Goal: Obtain resource: Download file/media

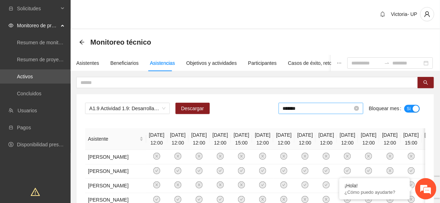
click at [317, 108] on input "*******" at bounding box center [318, 108] width 70 height 8
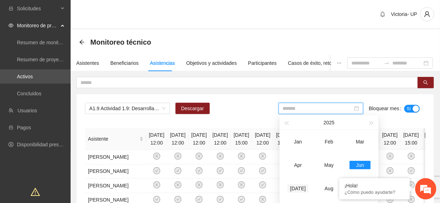
click at [301, 185] on div "[DATE]" at bounding box center [298, 188] width 21 height 8
type input "*******"
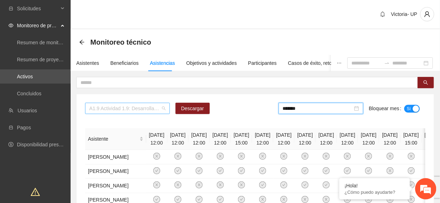
click at [98, 108] on span "A1.9 Actividad 1.9: Desarrollar talleres semanales de habilidades para la vida,…" at bounding box center [127, 108] width 76 height 11
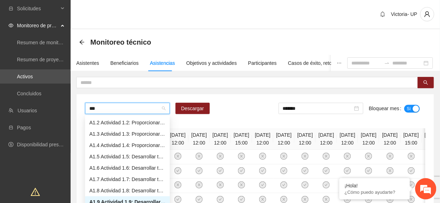
type input "****"
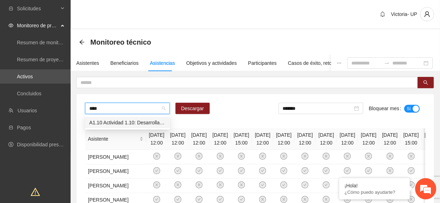
scroll to position [0, 0]
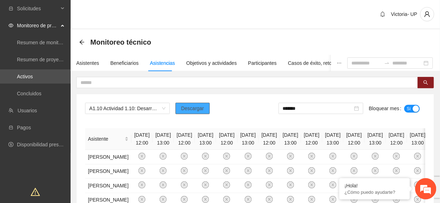
click at [201, 108] on span "Descargar" at bounding box center [192, 108] width 23 height 8
drag, startPoint x: 331, startPoint y: 106, endPoint x: 336, endPoint y: 125, distance: 19.4
click at [331, 107] on input "*******" at bounding box center [318, 108] width 70 height 8
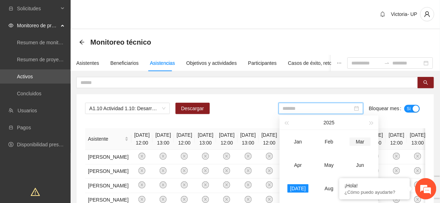
click at [352, 164] on div "Jun" at bounding box center [360, 165] width 21 height 8
type input "*******"
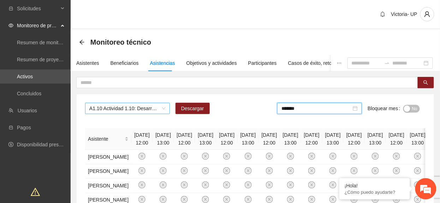
click at [132, 109] on span "A1.10 Actividad 1.10: Desarrollar talleres semanales de habilidades para la vid…" at bounding box center [127, 108] width 76 height 11
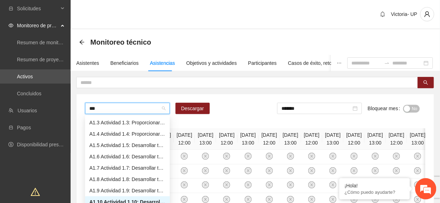
type input "****"
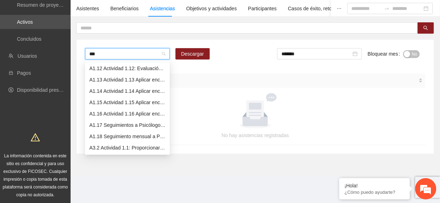
scroll to position [0, 0]
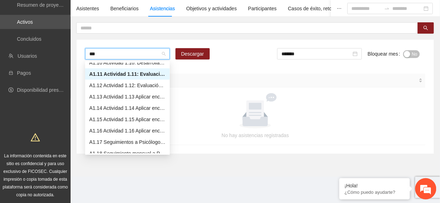
type input "****"
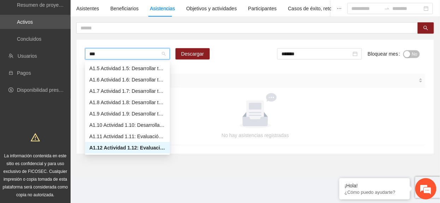
scroll to position [34, 0]
type input "****"
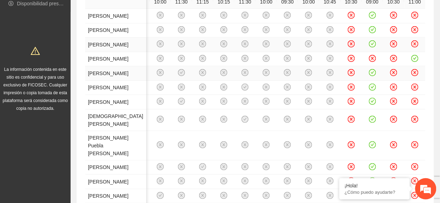
scroll to position [0, 0]
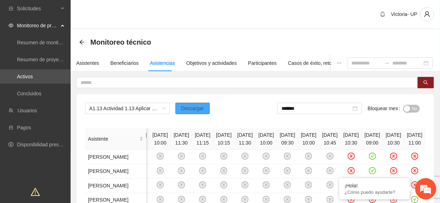
click at [188, 111] on span "Descargar" at bounding box center [192, 108] width 23 height 8
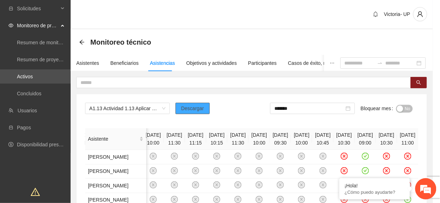
scroll to position [0, 191]
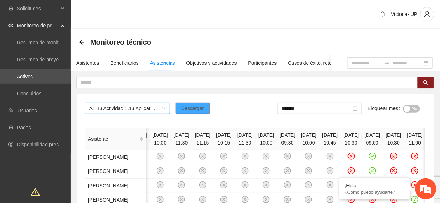
click at [150, 105] on span "A1.13 Actividad 1.13 Aplicar encuestas diagnósticas con instrumento Posit, en C…" at bounding box center [127, 108] width 76 height 11
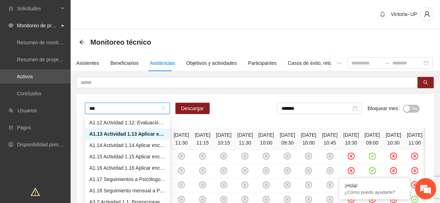
scroll to position [34, 0]
type input "****"
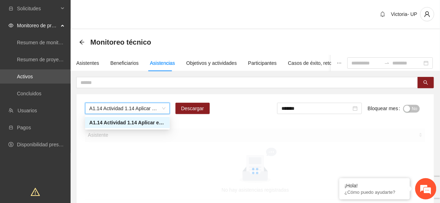
scroll to position [0, 0]
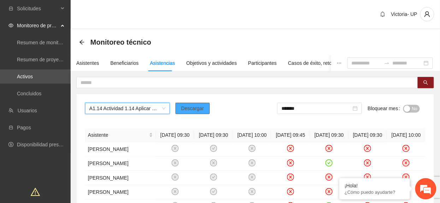
drag, startPoint x: 200, startPoint y: 108, endPoint x: 203, endPoint y: 104, distance: 5.0
click at [203, 104] on button "Descargar" at bounding box center [193, 108] width 34 height 11
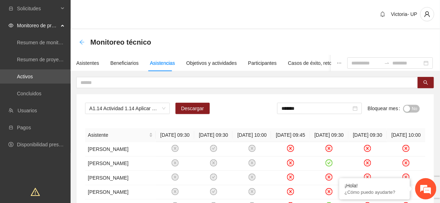
click at [84, 40] on div "Monitoreo técnico" at bounding box center [117, 41] width 76 height 11
click at [84, 40] on icon "arrow-left" at bounding box center [82, 42] width 6 height 6
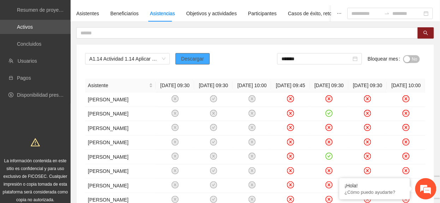
scroll to position [28, 0]
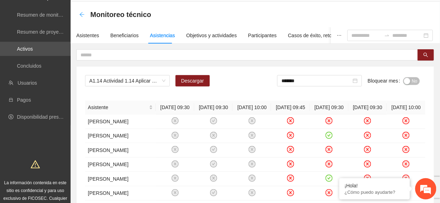
click at [83, 16] on icon "arrow-left" at bounding box center [82, 15] width 6 height 6
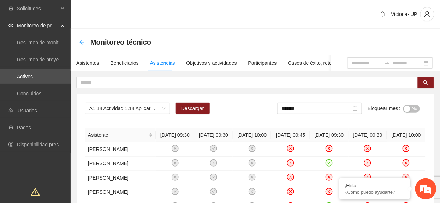
click at [80, 42] on icon "arrow-left" at bounding box center [82, 42] width 6 height 6
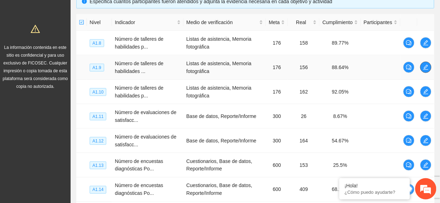
click at [426, 70] on icon "edit" at bounding box center [427, 67] width 6 height 6
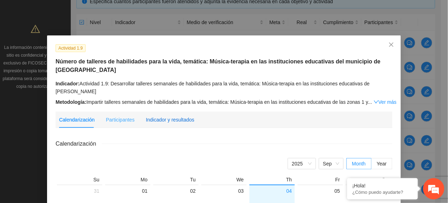
click at [173, 121] on div "Indicador y resultados" at bounding box center [170, 120] width 48 height 8
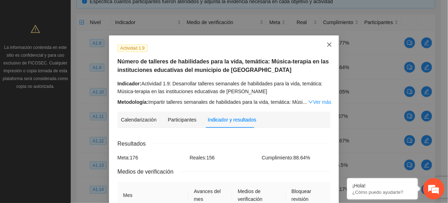
click at [326, 45] on icon "close" at bounding box center [329, 45] width 6 height 6
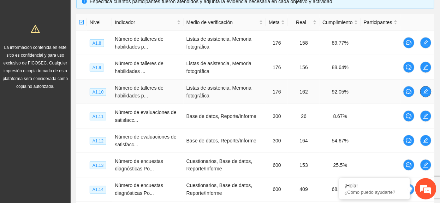
click at [426, 89] on icon "edit" at bounding box center [427, 92] width 6 height 6
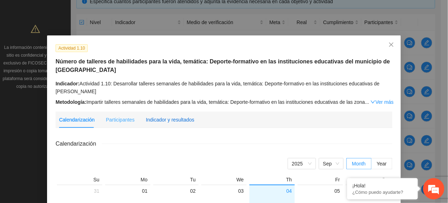
click at [165, 123] on div "Indicador y resultados" at bounding box center [170, 119] width 48 height 16
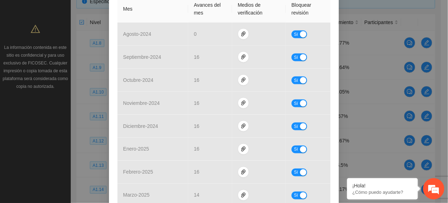
scroll to position [329, 0]
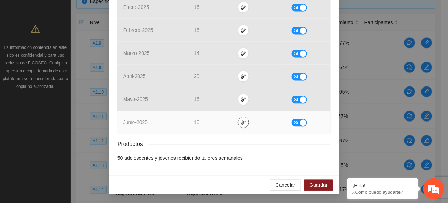
click at [241, 123] on icon "paper-clip" at bounding box center [243, 122] width 6 height 6
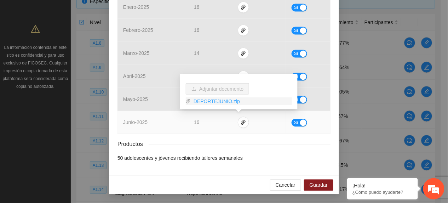
click at [223, 102] on link "DEPORTEJUNIO.zip" at bounding box center [241, 101] width 101 height 8
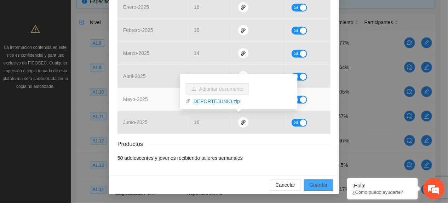
click at [325, 187] on button "Guardar" at bounding box center [318, 184] width 29 height 11
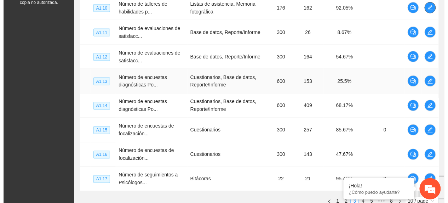
scroll to position [257, 0]
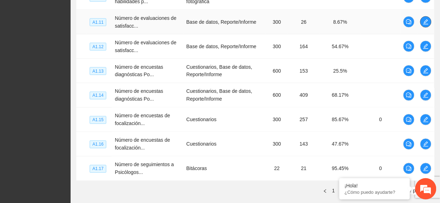
click at [425, 24] on icon "edit" at bounding box center [427, 22] width 6 height 6
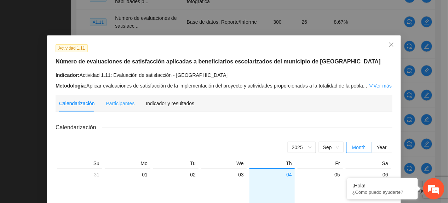
click at [164, 107] on div "Indicador y resultados" at bounding box center [170, 103] width 48 height 16
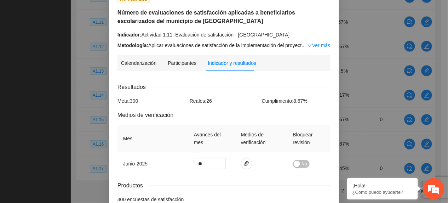
scroll to position [91, 0]
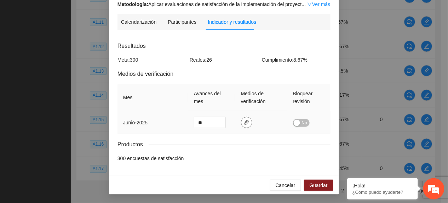
click at [244, 123] on icon "paper-clip" at bounding box center [247, 122] width 6 height 6
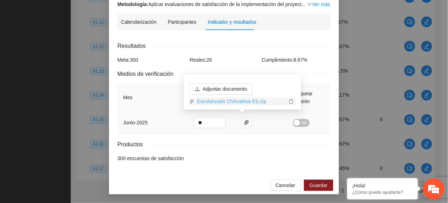
click at [216, 102] on link "Escolarizado Chihuahua ES.zip" at bounding box center [240, 102] width 93 height 8
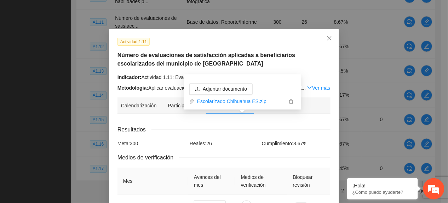
scroll to position [0, 0]
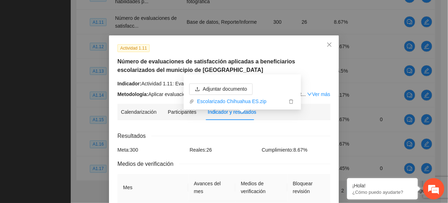
click at [299, 78] on div "Adjuntar documento Escolarizado Chihuahua ES.zip" at bounding box center [241, 91] width 117 height 35
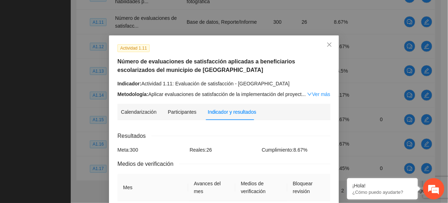
click at [319, 93] on link "Ver más" at bounding box center [318, 94] width 23 height 6
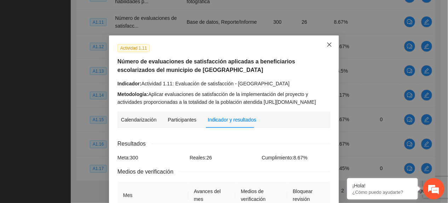
click at [326, 45] on icon "close" at bounding box center [329, 45] width 6 height 6
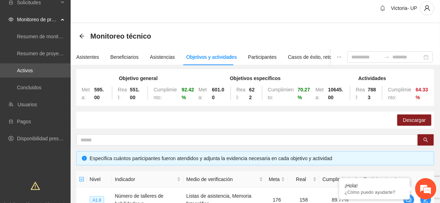
scroll to position [304, 0]
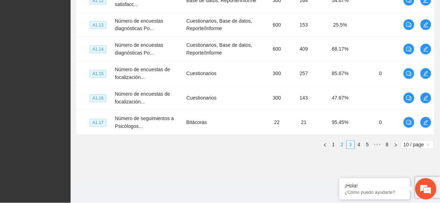
click at [341, 147] on link "2" at bounding box center [343, 145] width 8 height 8
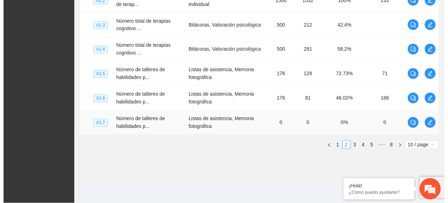
scroll to position [257, 0]
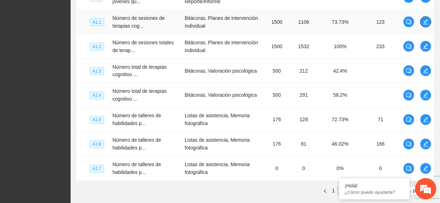
click at [429, 22] on span "edit" at bounding box center [426, 22] width 11 height 6
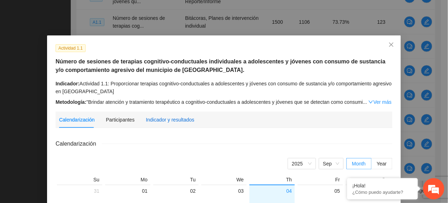
drag, startPoint x: 168, startPoint y: 116, endPoint x: 187, endPoint y: 109, distance: 19.7
click at [168, 117] on div "Indicador y resultados" at bounding box center [170, 120] width 48 height 8
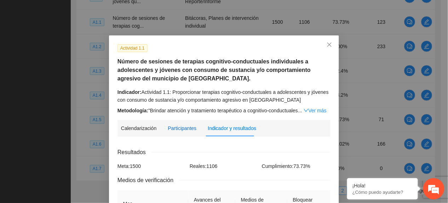
click at [172, 124] on div "Participantes" at bounding box center [182, 128] width 29 height 8
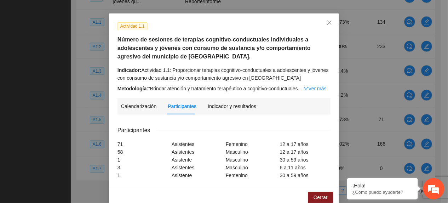
scroll to position [34, 0]
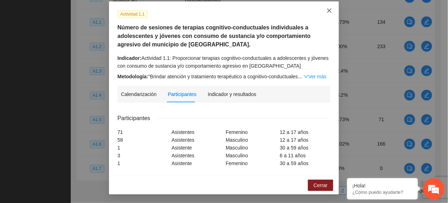
click at [326, 13] on icon "close" at bounding box center [329, 11] width 6 height 6
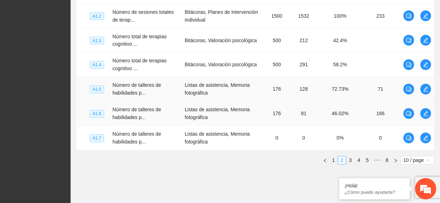
scroll to position [304, 0]
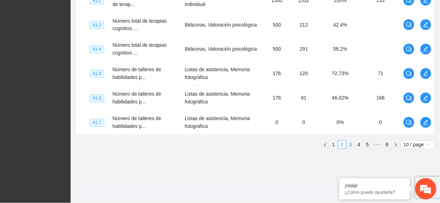
click at [348, 146] on link "3" at bounding box center [351, 145] width 8 height 8
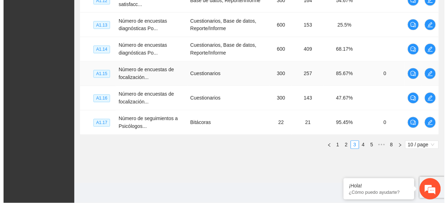
scroll to position [257, 0]
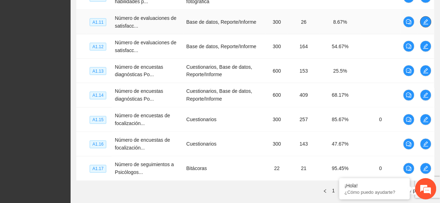
click at [426, 23] on icon "edit" at bounding box center [427, 22] width 6 height 6
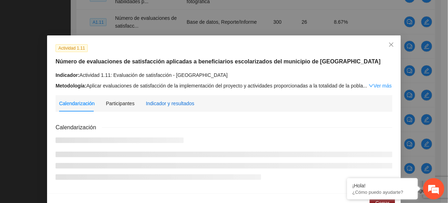
click at [166, 102] on div "Indicador y resultados" at bounding box center [170, 103] width 48 height 8
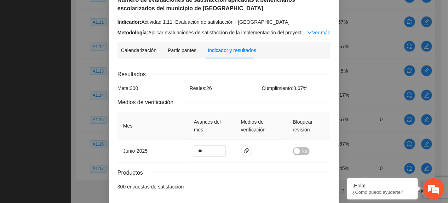
scroll to position [91, 0]
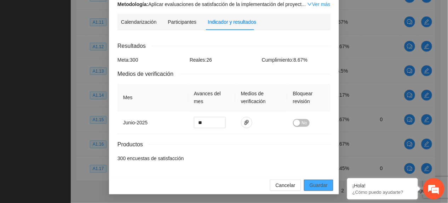
click at [325, 186] on button "Guardar" at bounding box center [318, 184] width 29 height 11
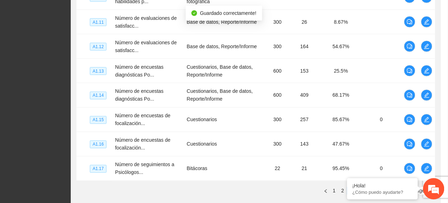
scroll to position [55, 0]
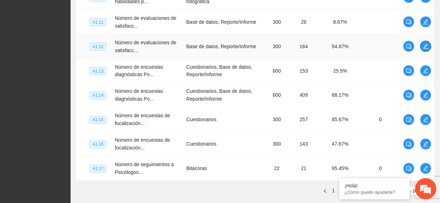
click at [427, 44] on button "button" at bounding box center [426, 46] width 11 height 11
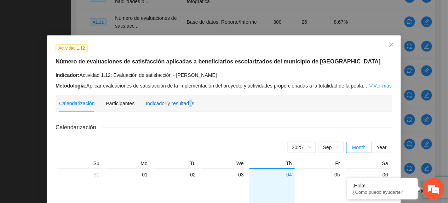
click at [185, 100] on div "Indicador y resultados" at bounding box center [170, 103] width 48 height 8
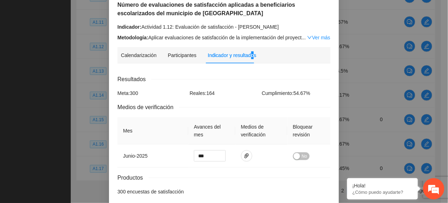
scroll to position [91, 0]
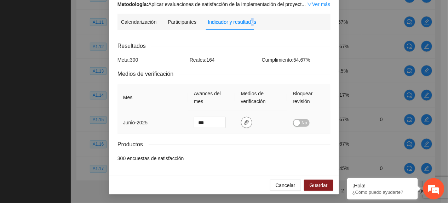
click at [245, 121] on icon "paper-clip" at bounding box center [247, 122] width 6 height 6
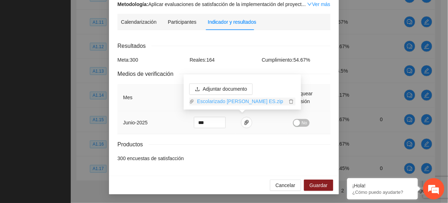
click at [231, 102] on link "Escolarizado Cuauhtémoc ES.zip" at bounding box center [240, 102] width 93 height 8
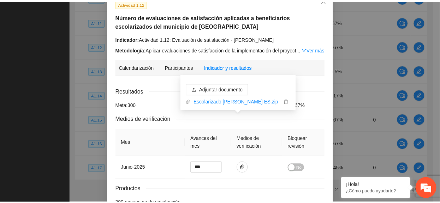
scroll to position [0, 0]
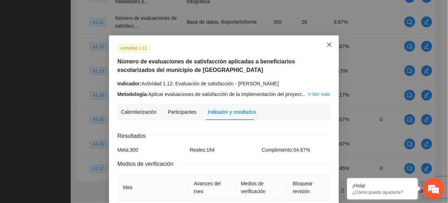
click at [324, 40] on span "Close" at bounding box center [329, 44] width 19 height 19
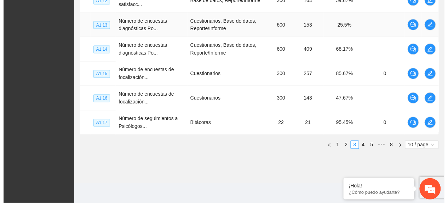
scroll to position [257, 0]
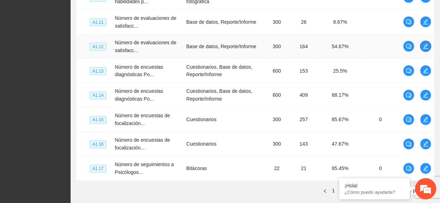
click at [425, 46] on icon "edit" at bounding box center [427, 46] width 6 height 6
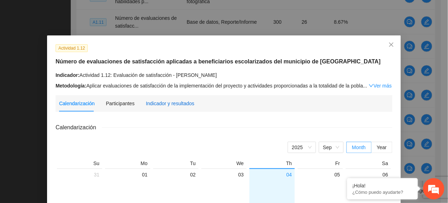
click at [166, 101] on div "Indicador y resultados" at bounding box center [170, 103] width 48 height 8
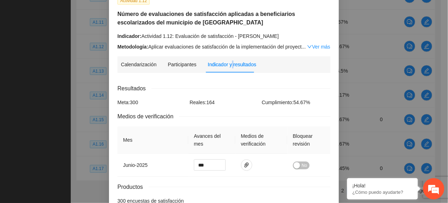
scroll to position [91, 0]
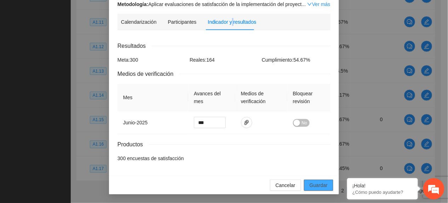
click at [313, 179] on button "Guardar" at bounding box center [318, 184] width 29 height 11
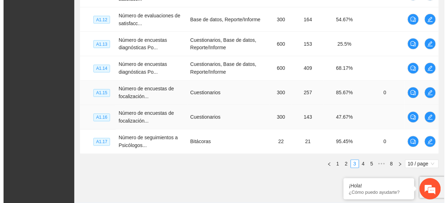
scroll to position [304, 0]
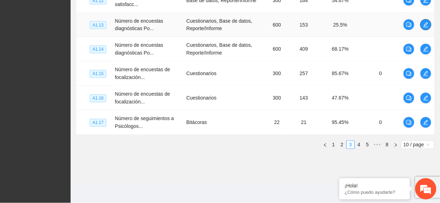
click at [425, 31] on td at bounding box center [426, 25] width 17 height 24
click at [426, 26] on icon "edit" at bounding box center [427, 25] width 6 height 6
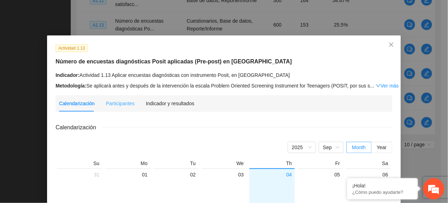
click at [169, 99] on div "Indicador y resultados" at bounding box center [170, 103] width 48 height 16
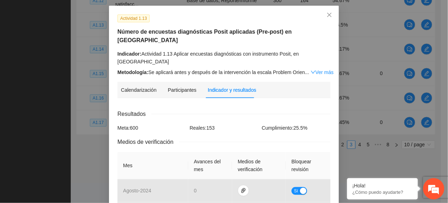
scroll to position [313, 0]
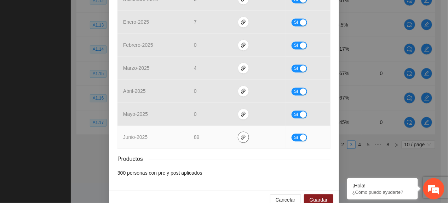
click at [240, 134] on icon "paper-clip" at bounding box center [243, 137] width 6 height 6
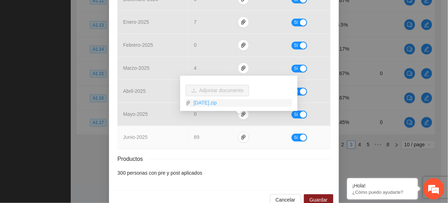
click at [220, 99] on link "Junio2025.zip" at bounding box center [241, 103] width 101 height 8
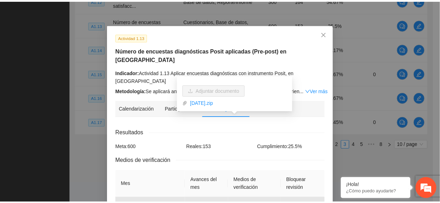
scroll to position [0, 0]
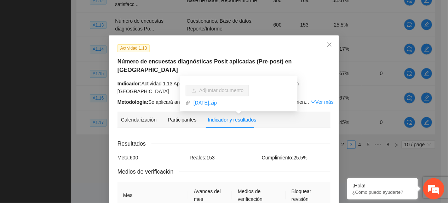
click at [246, 56] on div "Actividad 1.13 Número de encuestas diagnósticas Posit aplicadas (Pre-post) en C…" at bounding box center [224, 75] width 218 height 62
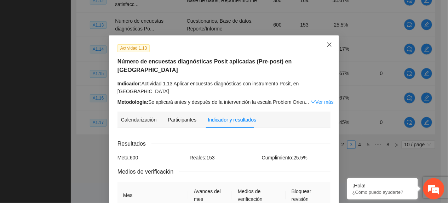
click at [320, 46] on span "Close" at bounding box center [329, 44] width 19 height 19
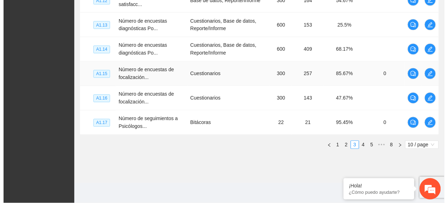
scroll to position [257, 0]
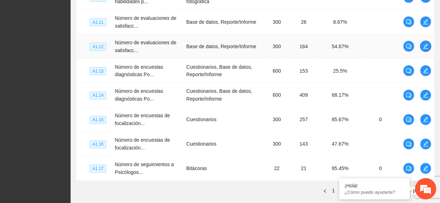
click at [425, 48] on icon "edit" at bounding box center [427, 46] width 6 height 6
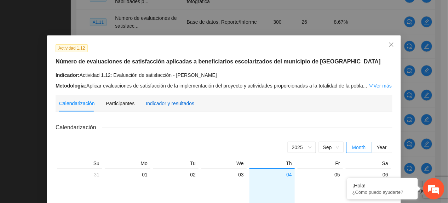
click at [178, 105] on div "Indicador y resultados" at bounding box center [170, 103] width 48 height 8
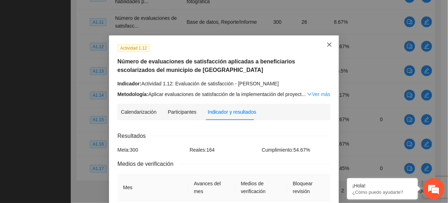
click at [320, 46] on span "Close" at bounding box center [329, 44] width 19 height 19
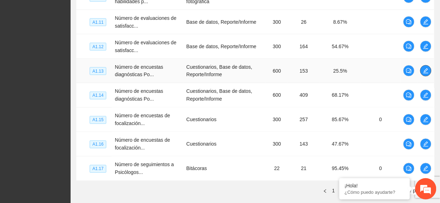
click at [422, 72] on span "edit" at bounding box center [426, 71] width 11 height 6
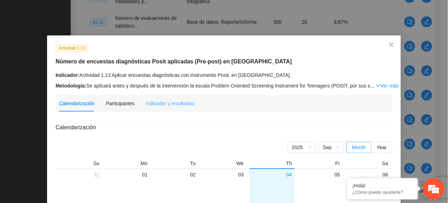
click at [173, 108] on div "Indicador y resultados" at bounding box center [170, 103] width 48 height 16
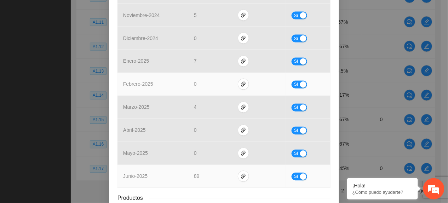
scroll to position [313, 0]
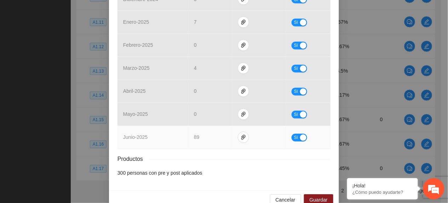
click at [294, 134] on span "Sí" at bounding box center [296, 138] width 4 height 8
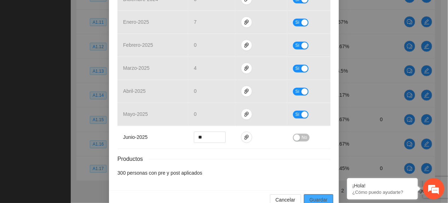
click at [311, 196] on span "Guardar" at bounding box center [318, 200] width 18 height 8
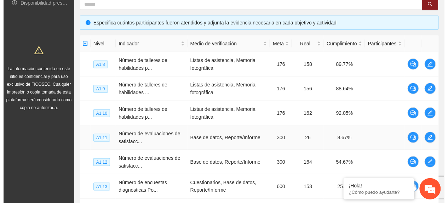
scroll to position [188, 0]
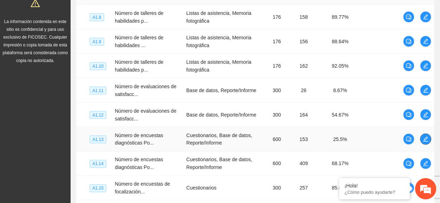
click at [427, 139] on icon "edit" at bounding box center [426, 138] width 5 height 5
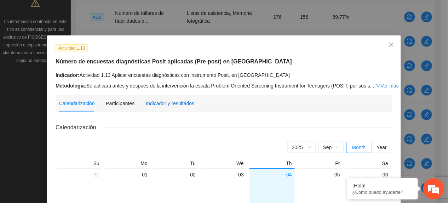
click at [159, 102] on div "Indicador y resultados" at bounding box center [170, 103] width 48 height 8
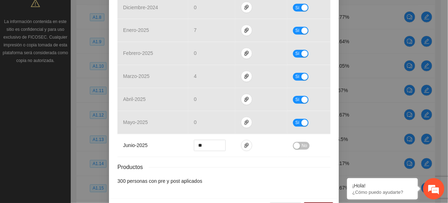
scroll to position [313, 0]
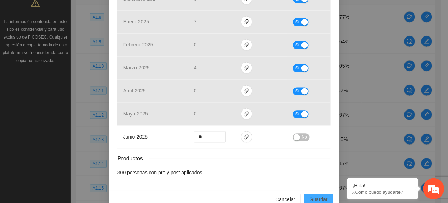
click at [309, 196] on span "Guardar" at bounding box center [318, 200] width 18 height 8
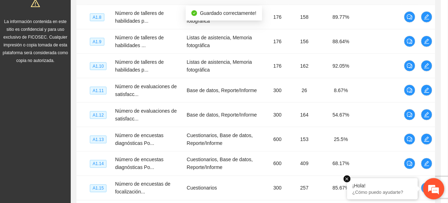
scroll to position [278, 0]
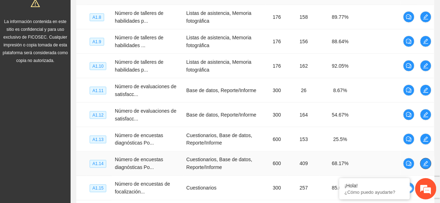
click at [426, 166] on icon "edit" at bounding box center [427, 164] width 6 height 6
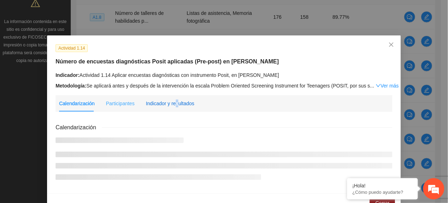
click at [170, 99] on div "Indicador y resultados" at bounding box center [170, 103] width 48 height 8
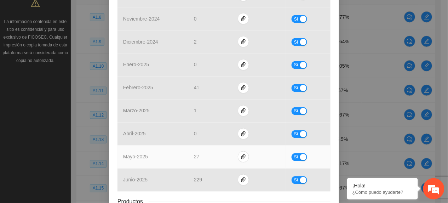
scroll to position [313, 0]
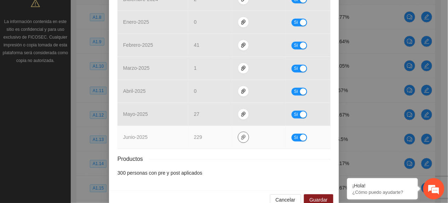
click at [238, 132] on button "button" at bounding box center [243, 137] width 11 height 11
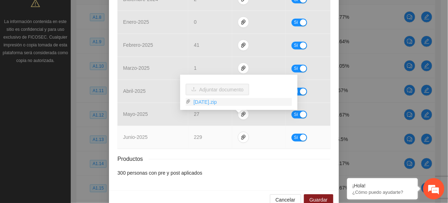
click at [209, 102] on link "Junio2025.zip" at bounding box center [241, 102] width 101 height 8
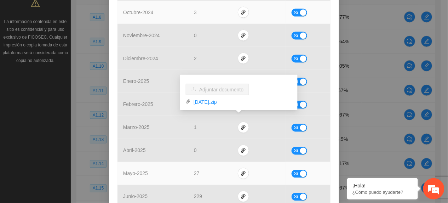
scroll to position [283, 0]
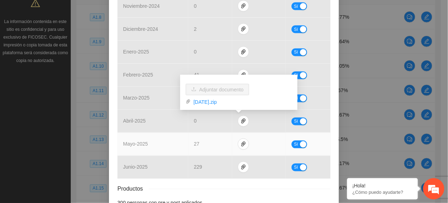
click at [144, 133] on td "mayo - 2025" at bounding box center [152, 144] width 71 height 23
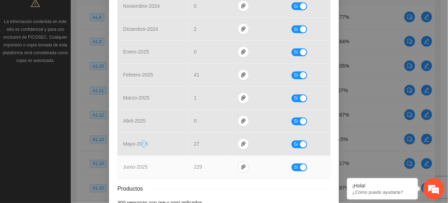
drag, startPoint x: 294, startPoint y: 149, endPoint x: 291, endPoint y: 145, distance: 6.0
click at [294, 163] on button "Sí" at bounding box center [299, 167] width 16 height 8
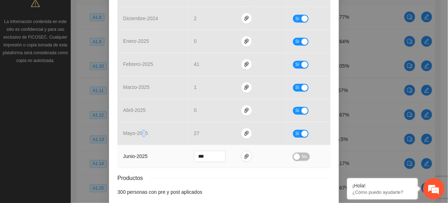
scroll to position [313, 0]
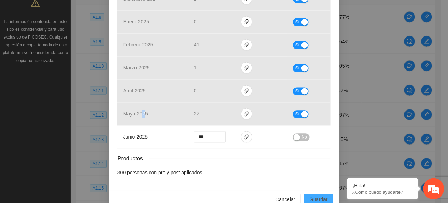
click at [316, 196] on span "Guardar" at bounding box center [318, 200] width 18 height 8
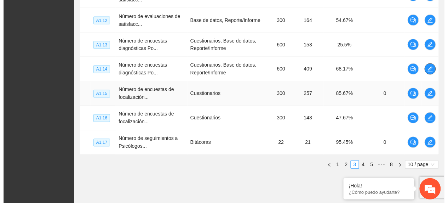
scroll to position [304, 0]
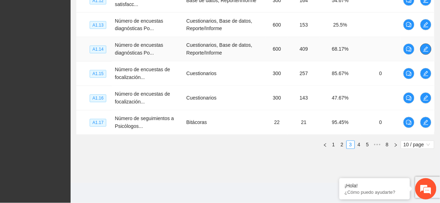
click at [428, 47] on icon "edit" at bounding box center [427, 49] width 6 height 6
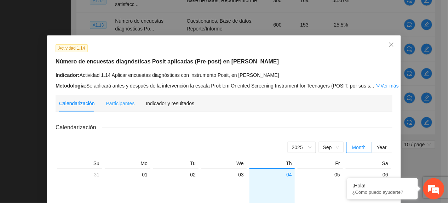
click at [181, 108] on div "Indicador y resultados" at bounding box center [170, 103] width 48 height 16
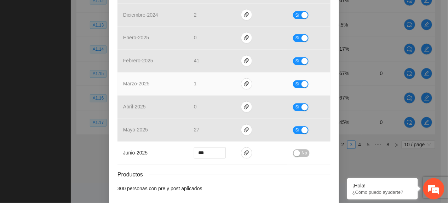
scroll to position [313, 0]
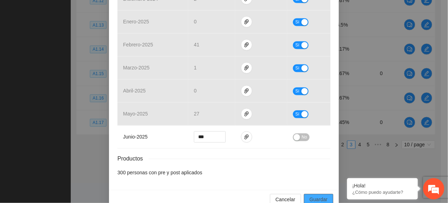
drag, startPoint x: 311, startPoint y: 183, endPoint x: 352, endPoint y: 188, distance: 41.7
click at [311, 196] on span "Guardar" at bounding box center [318, 200] width 18 height 8
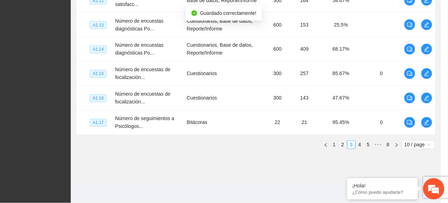
scroll to position [278, 0]
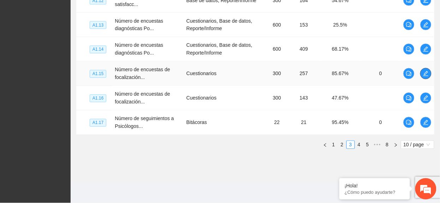
click at [426, 75] on icon "edit" at bounding box center [427, 74] width 6 height 6
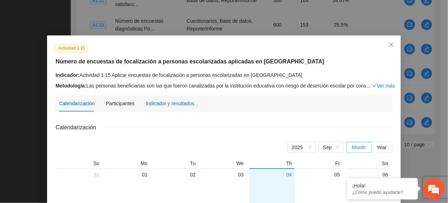
click at [167, 105] on div "Indicador y resultados" at bounding box center [170, 103] width 48 height 8
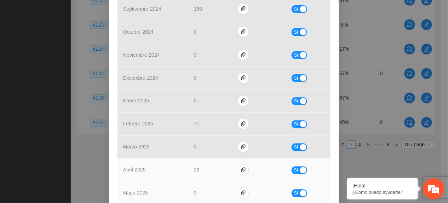
scroll to position [283, 0]
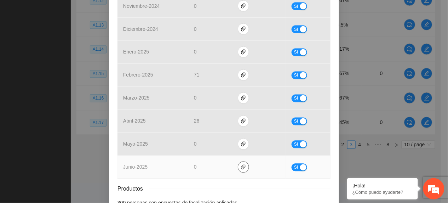
click at [239, 163] on button "button" at bounding box center [243, 166] width 11 height 11
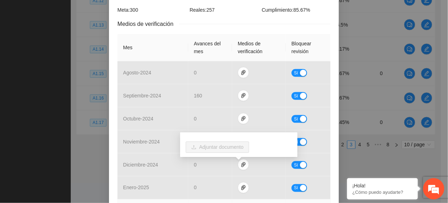
scroll to position [0, 0]
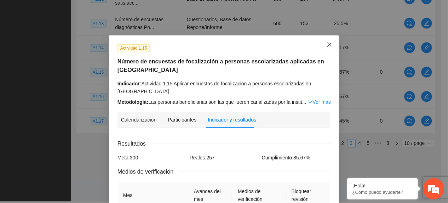
click at [326, 42] on icon "close" at bounding box center [329, 45] width 6 height 6
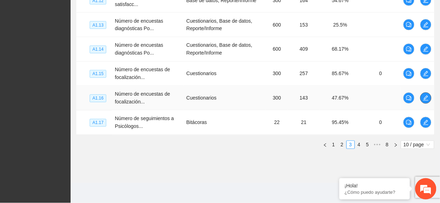
click at [426, 98] on icon "edit" at bounding box center [427, 98] width 6 height 6
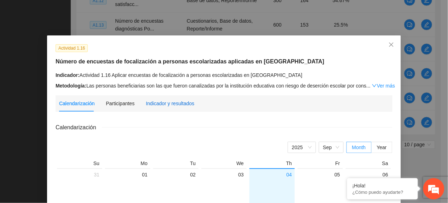
click at [162, 105] on div "Indicador y resultados" at bounding box center [170, 103] width 48 height 8
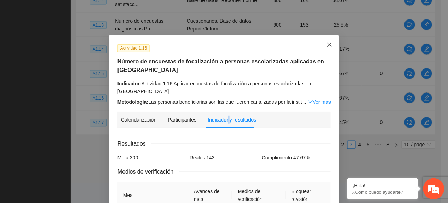
click at [327, 45] on icon "close" at bounding box center [329, 44] width 4 height 4
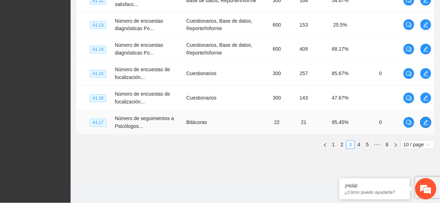
click at [425, 122] on icon "edit" at bounding box center [427, 122] width 6 height 6
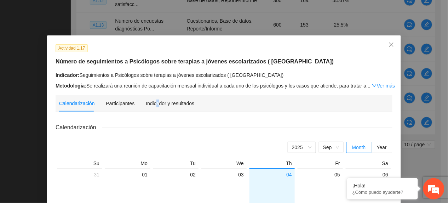
click at [153, 98] on div "Indicador y resultados" at bounding box center [170, 103] width 48 height 16
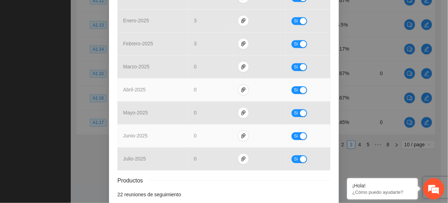
scroll to position [344, 0]
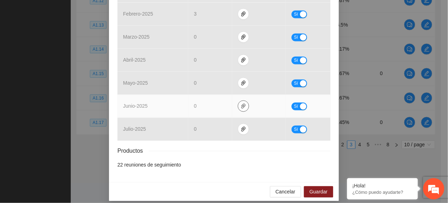
click at [242, 103] on span "paper-clip" at bounding box center [243, 106] width 11 height 6
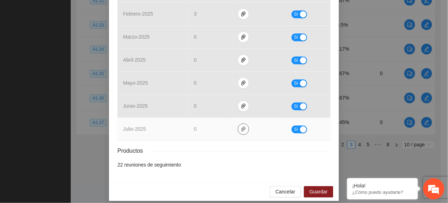
click at [240, 126] on icon "paper-clip" at bounding box center [243, 129] width 6 height 6
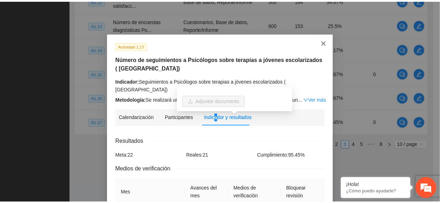
scroll to position [0, 0]
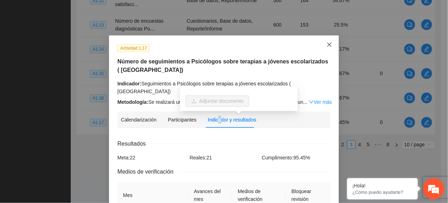
drag, startPoint x: 328, startPoint y: 43, endPoint x: 349, endPoint y: 66, distance: 31.8
click at [328, 44] on span "Close" at bounding box center [329, 44] width 19 height 19
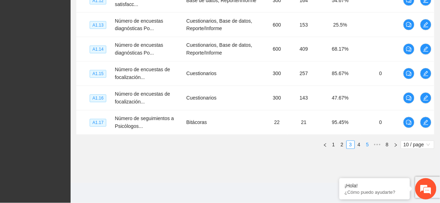
click at [361, 147] on link "4" at bounding box center [360, 145] width 8 height 8
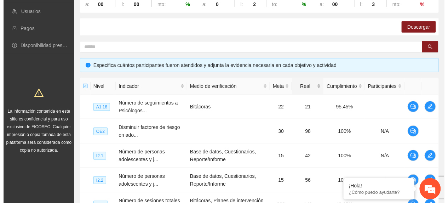
scroll to position [115, 0]
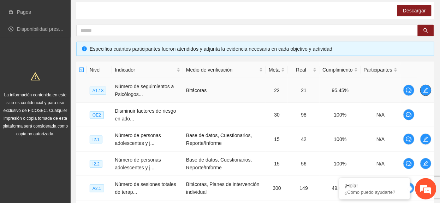
click at [430, 91] on span "edit" at bounding box center [426, 90] width 11 height 6
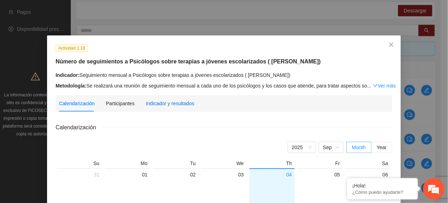
click at [154, 105] on div "Indicador y resultados" at bounding box center [170, 103] width 48 height 8
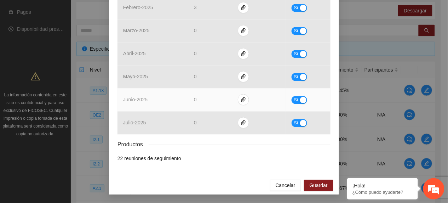
scroll to position [352, 0]
drag, startPoint x: 239, startPoint y: 95, endPoint x: 240, endPoint y: 107, distance: 12.8
click at [239, 96] on button "button" at bounding box center [243, 99] width 11 height 11
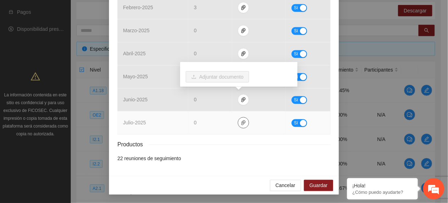
click at [240, 119] on icon "paper-clip" at bounding box center [243, 122] width 6 height 6
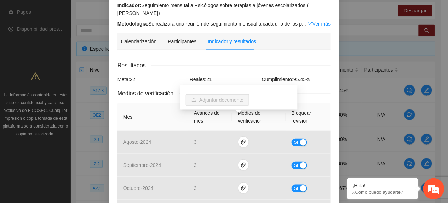
scroll to position [0, 0]
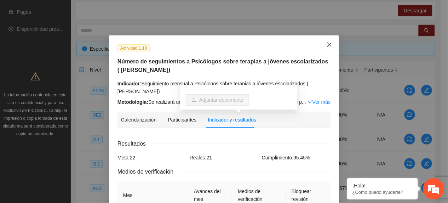
click at [328, 41] on span "Close" at bounding box center [329, 44] width 19 height 19
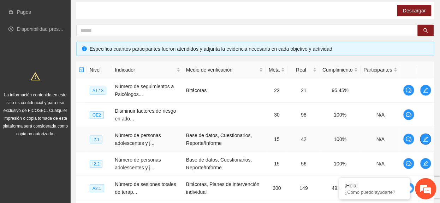
click at [424, 138] on icon "edit" at bounding box center [427, 139] width 6 height 6
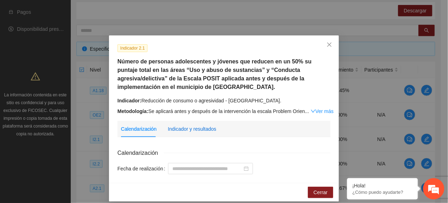
click at [190, 128] on div "Indicador y resultados" at bounding box center [192, 129] width 48 height 8
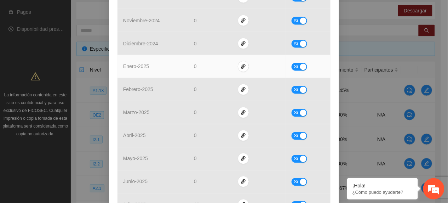
scroll to position [369, 0]
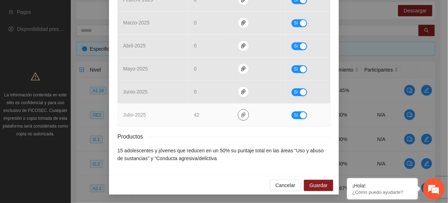
click at [241, 115] on icon "paper-clip" at bounding box center [243, 114] width 4 height 5
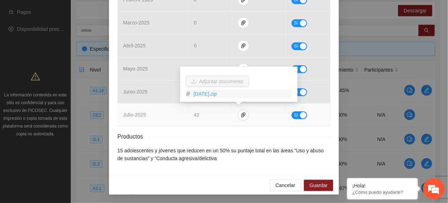
click at [218, 94] on link "JULIO2025.zip" at bounding box center [241, 94] width 101 height 8
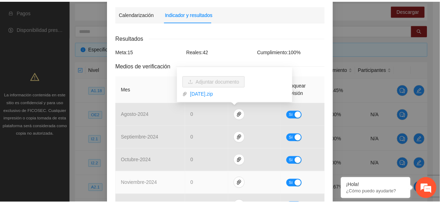
scroll to position [0, 0]
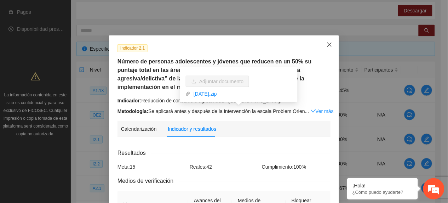
click at [331, 45] on span "Close" at bounding box center [329, 44] width 19 height 19
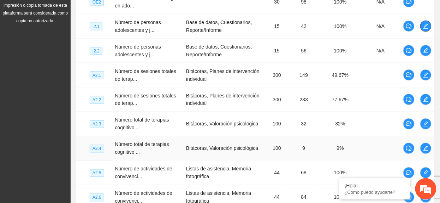
scroll to position [304, 0]
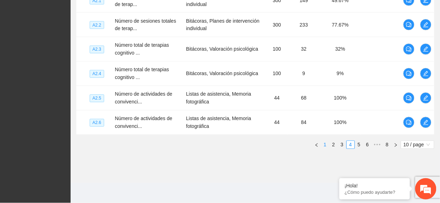
click at [322, 148] on link "1" at bounding box center [326, 145] width 8 height 8
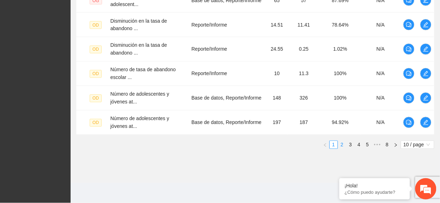
click at [340, 146] on link "2" at bounding box center [343, 145] width 8 height 8
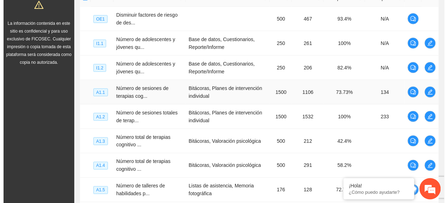
scroll to position [163, 0]
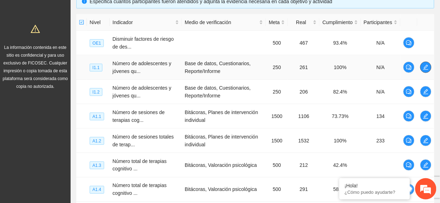
click at [426, 68] on icon "edit" at bounding box center [427, 67] width 6 height 6
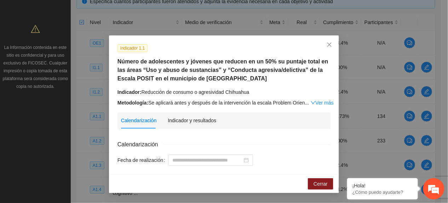
click at [320, 103] on link "Ver más" at bounding box center [321, 103] width 23 height 6
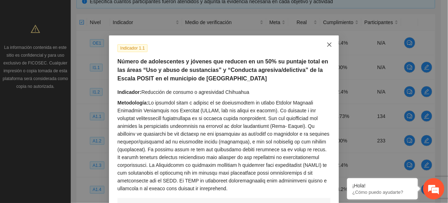
drag, startPoint x: 328, startPoint y: 41, endPoint x: 337, endPoint y: 57, distance: 18.3
click at [327, 41] on span "Close" at bounding box center [329, 44] width 19 height 19
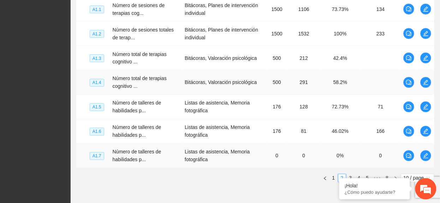
scroll to position [304, 0]
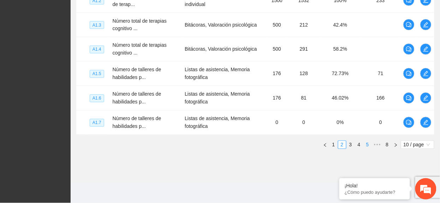
click at [364, 146] on link "5" at bounding box center [368, 145] width 8 height 8
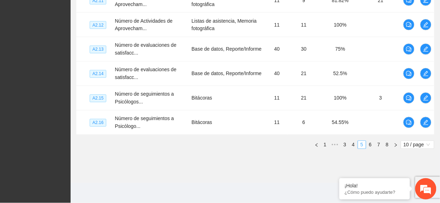
click at [355, 146] on link "4" at bounding box center [354, 145] width 8 height 8
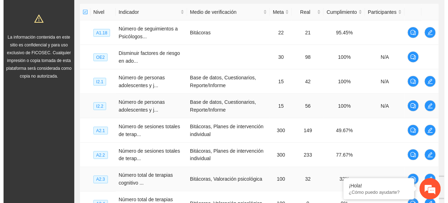
scroll to position [163, 0]
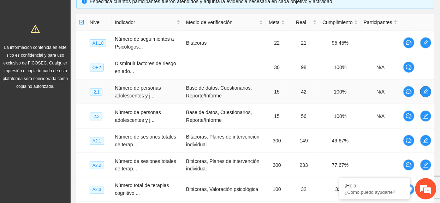
click at [429, 91] on span "edit" at bounding box center [426, 92] width 11 height 6
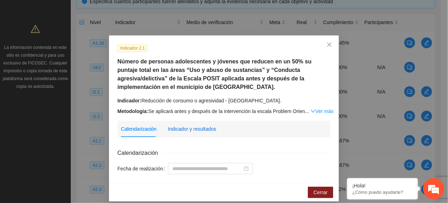
click at [177, 125] on div "Indicador y resultados" at bounding box center [192, 129] width 48 height 8
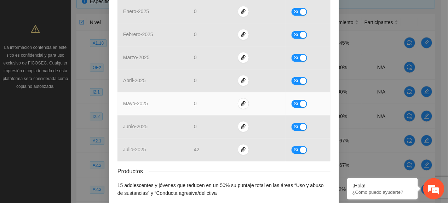
scroll to position [369, 0]
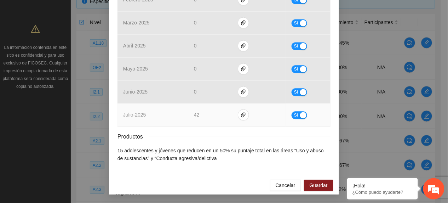
click at [294, 112] on span "Sí" at bounding box center [296, 115] width 4 height 8
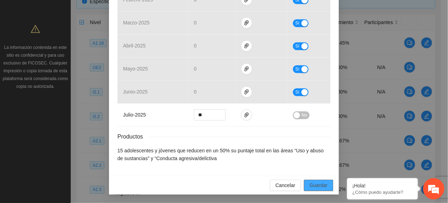
drag, startPoint x: 310, startPoint y: 183, endPoint x: 320, endPoint y: 200, distance: 19.5
click at [311, 184] on span "Guardar" at bounding box center [318, 185] width 18 height 8
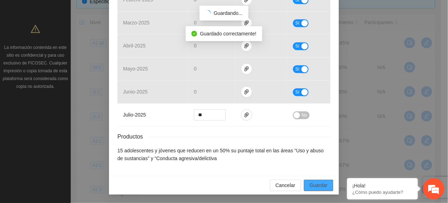
scroll to position [334, 0]
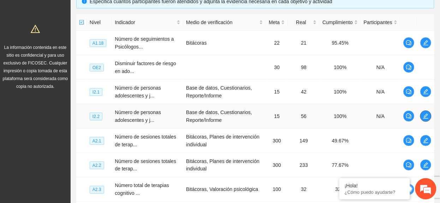
click at [428, 119] on icon "edit" at bounding box center [427, 116] width 6 height 6
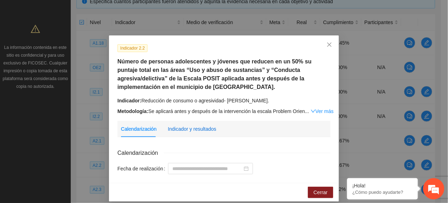
drag, startPoint x: 168, startPoint y: 128, endPoint x: 180, endPoint y: 132, distance: 12.7
click at [169, 128] on div "Indicador y resultados" at bounding box center [192, 129] width 48 height 8
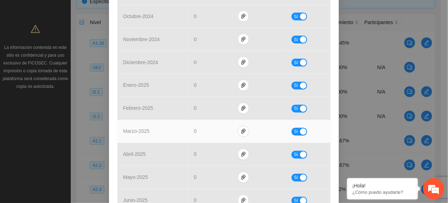
scroll to position [369, 0]
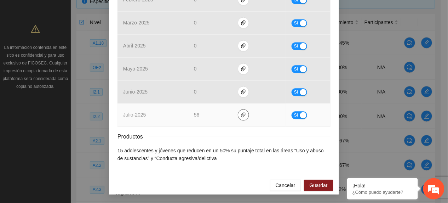
click at [240, 116] on icon "paper-clip" at bounding box center [243, 115] width 6 height 6
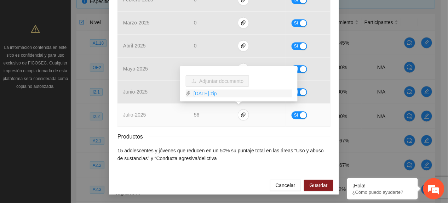
click at [216, 93] on link "Julio2025.zip" at bounding box center [241, 93] width 101 height 8
click at [166, 122] on td "julio - 2025" at bounding box center [152, 114] width 71 height 23
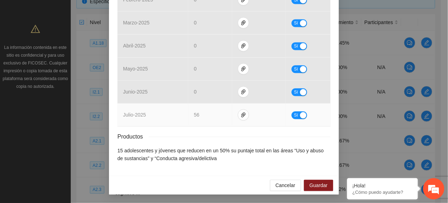
drag, startPoint x: 287, startPoint y: 112, endPoint x: 287, endPoint y: 116, distance: 4.3
click at [287, 113] on td "Sí" at bounding box center [308, 114] width 45 height 23
drag, startPoint x: 292, startPoint y: 114, endPoint x: 292, endPoint y: 120, distance: 6.4
click at [294, 115] on span "Sí" at bounding box center [296, 115] width 4 height 8
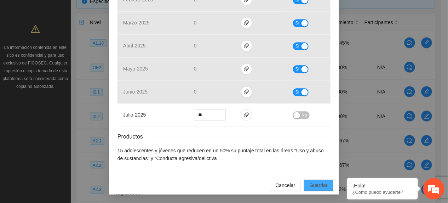
click at [325, 187] on button "Guardar" at bounding box center [318, 184] width 29 height 11
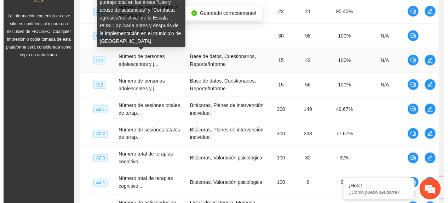
scroll to position [210, 0]
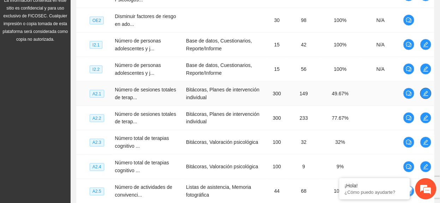
drag, startPoint x: 429, startPoint y: 91, endPoint x: 421, endPoint y: 88, distance: 8.2
click at [421, 88] on td at bounding box center [426, 93] width 17 height 24
click at [430, 96] on span "edit" at bounding box center [426, 94] width 11 height 6
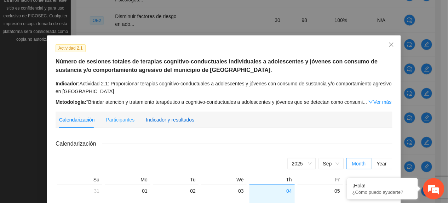
drag, startPoint x: 167, startPoint y: 116, endPoint x: 173, endPoint y: 121, distance: 7.1
click at [166, 117] on div "Indicador y resultados" at bounding box center [170, 120] width 48 height 8
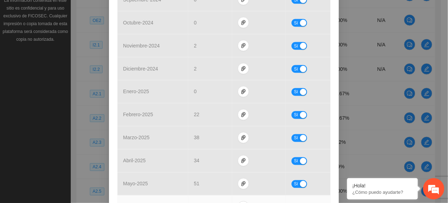
scroll to position [330, 0]
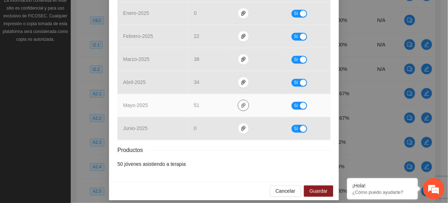
click at [240, 105] on icon "paper-clip" at bounding box center [243, 106] width 6 height 6
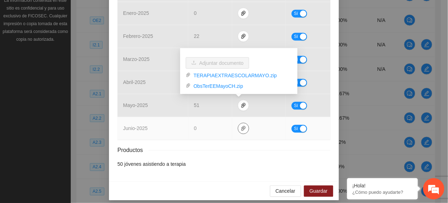
click at [240, 128] on icon "paper-clip" at bounding box center [243, 129] width 6 height 6
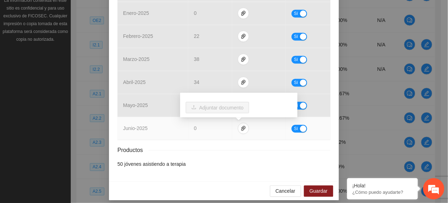
click at [294, 130] on span "Sí" at bounding box center [296, 129] width 4 height 8
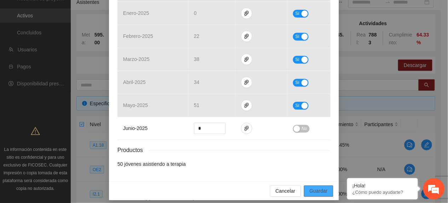
click at [321, 190] on span "Guardar" at bounding box center [318, 191] width 18 height 8
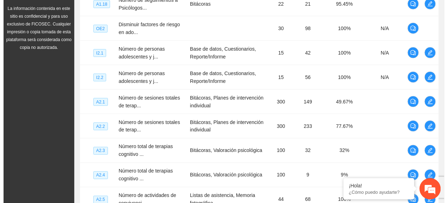
scroll to position [202, 0]
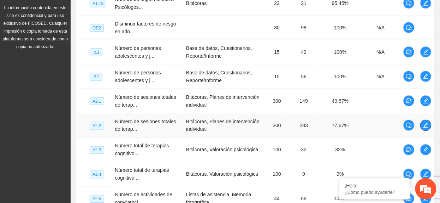
click at [425, 128] on icon "edit" at bounding box center [426, 125] width 5 height 5
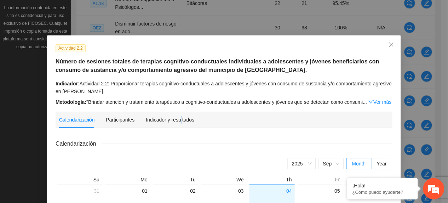
click at [176, 116] on div "Indicador y resultados" at bounding box center [170, 119] width 48 height 16
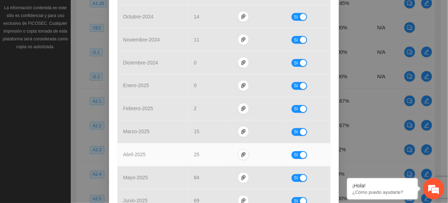
scroll to position [337, 0]
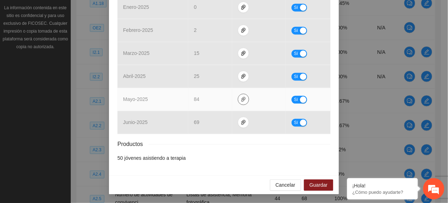
click at [241, 99] on icon "paper-clip" at bounding box center [243, 99] width 4 height 5
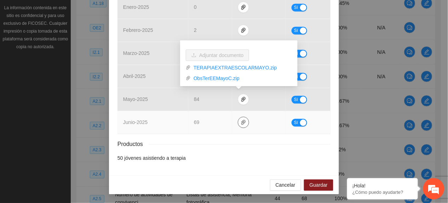
click at [241, 121] on icon "paper-clip" at bounding box center [243, 122] width 4 height 5
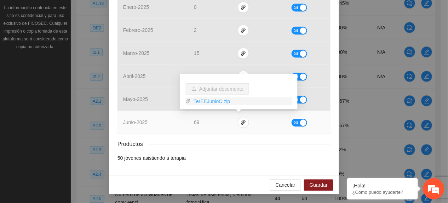
click at [204, 100] on link "TerEEJunioC.zip" at bounding box center [241, 101] width 101 height 8
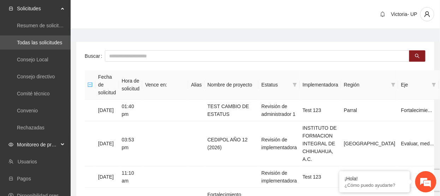
click at [48, 139] on span "Monitoreo de proyectos" at bounding box center [38, 144] width 42 height 14
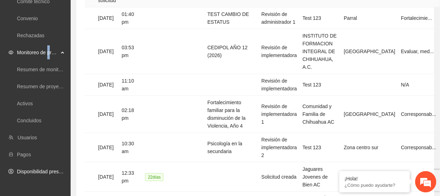
scroll to position [94, 0]
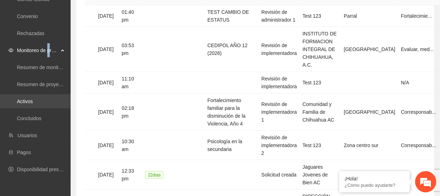
click at [30, 99] on link "Activos" at bounding box center [25, 101] width 16 height 6
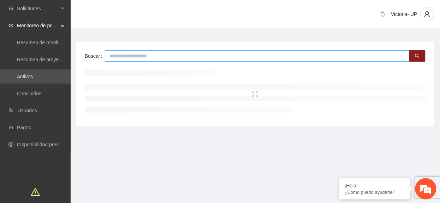
click at [129, 56] on input "text" at bounding box center [257, 55] width 305 height 11
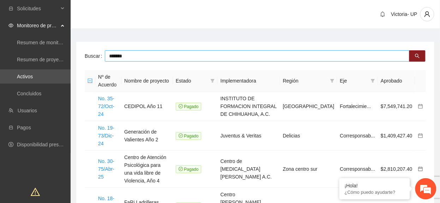
type input "*******"
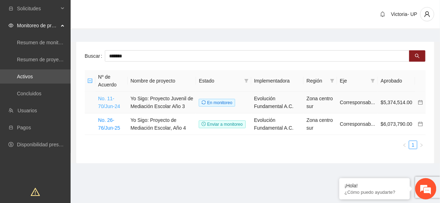
click at [110, 105] on link "No. 11-70/Jun-24" at bounding box center [109, 101] width 22 height 13
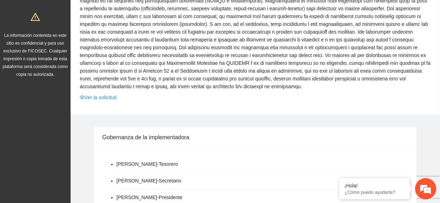
scroll to position [235, 0]
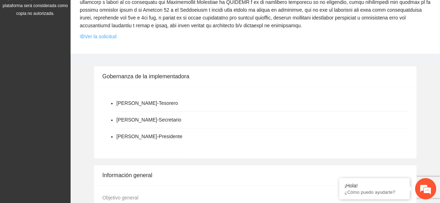
click at [91, 36] on link "Ver la solicitud" at bounding box center [98, 37] width 37 height 8
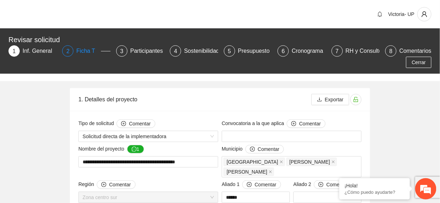
type input "**********"
click at [83, 56] on div "Ficha T" at bounding box center [88, 50] width 24 height 11
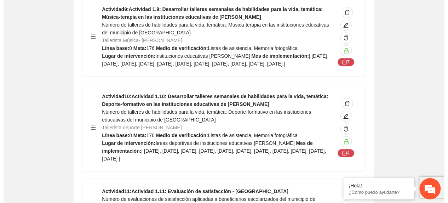
scroll to position [3043, 0]
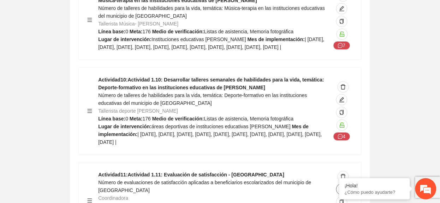
click at [342, 186] on icon "edit" at bounding box center [342, 189] width 6 height 6
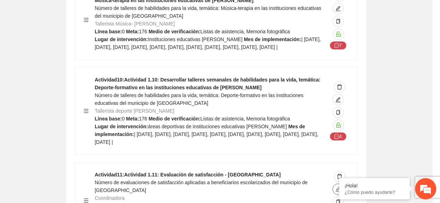
type textarea "*********"
type input "**********"
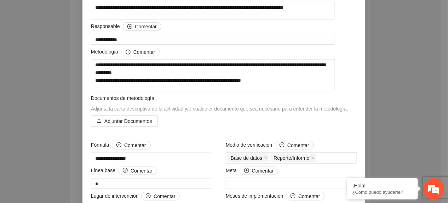
scroll to position [72, 0]
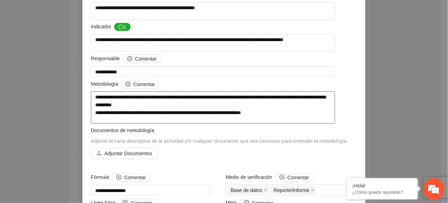
drag, startPoint x: 300, startPoint y: 115, endPoint x: 81, endPoint y: 111, distance: 219.2
click at [82, 111] on div "**********" at bounding box center [223, 169] width 283 height 374
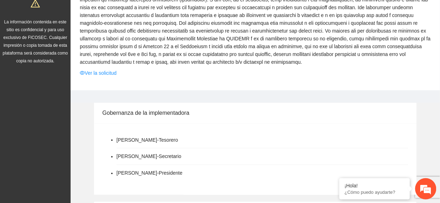
scroll to position [188, 0]
click at [114, 74] on link "Ver la solicitud" at bounding box center [98, 73] width 37 height 8
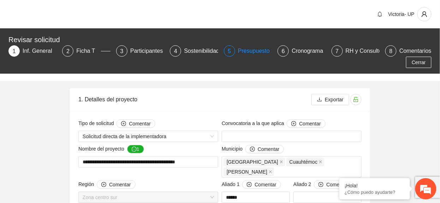
click at [251, 50] on div "Presupuesto" at bounding box center [256, 50] width 37 height 11
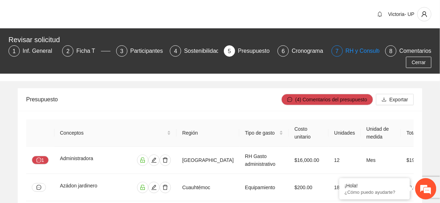
drag, startPoint x: 251, startPoint y: 50, endPoint x: 367, endPoint y: 48, distance: 116.3
click at [367, 48] on div "RH y Consultores" at bounding box center [371, 50] width 50 height 11
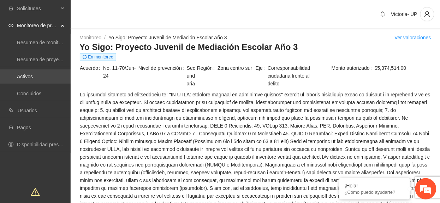
click at [26, 77] on link "Activos" at bounding box center [25, 77] width 16 height 6
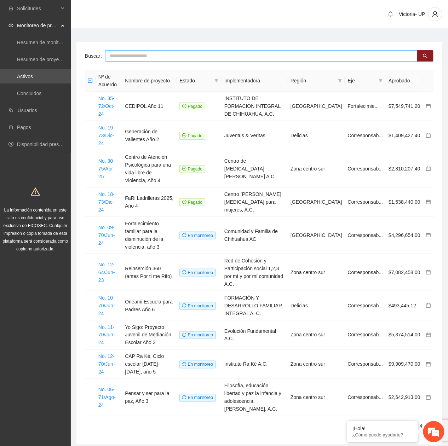
drag, startPoint x: 126, startPoint y: 55, endPoint x: 122, endPoint y: 53, distance: 4.9
click at [122, 53] on input "text" at bounding box center [261, 55] width 312 height 11
type input "*******"
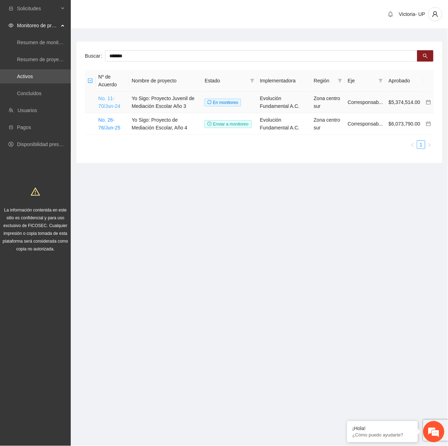
click at [118, 108] on link "No. 11-70/Jun-24" at bounding box center [109, 101] width 22 height 13
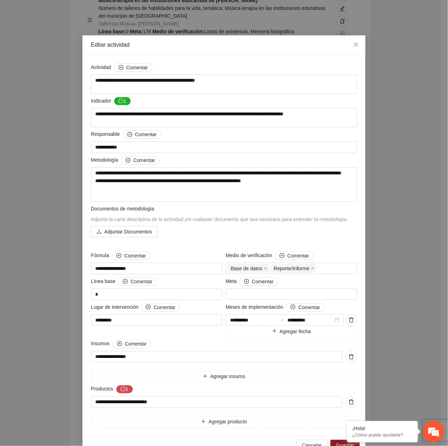
scroll to position [18, 0]
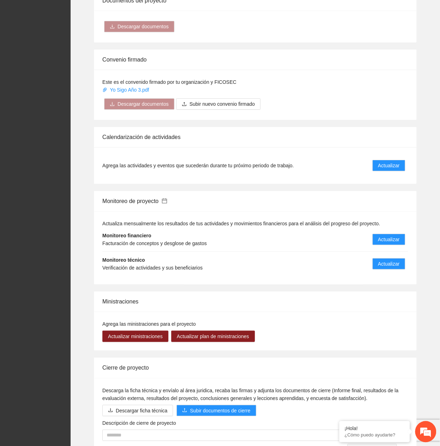
scroll to position [564, 0]
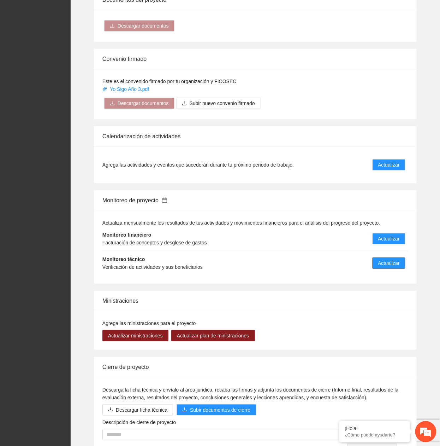
click at [397, 262] on span "Actualizar" at bounding box center [390, 263] width 22 height 8
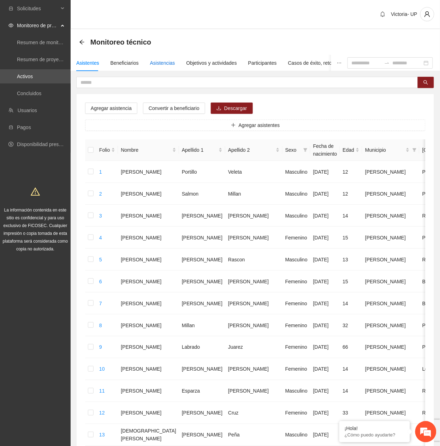
click at [150, 63] on div "Asistencias" at bounding box center [162, 63] width 25 height 8
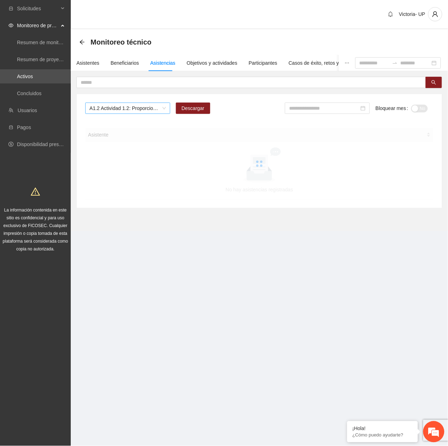
click at [131, 105] on span "A1.2 Actividad 1.2: Proporcionar terapias cognitivo-conductuales a adolescentes…" at bounding box center [127, 108] width 76 height 11
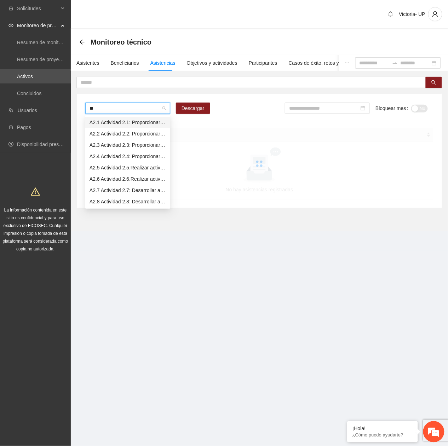
type input "***"
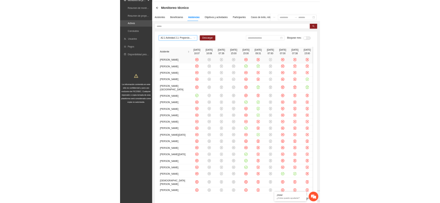
scroll to position [47, 0]
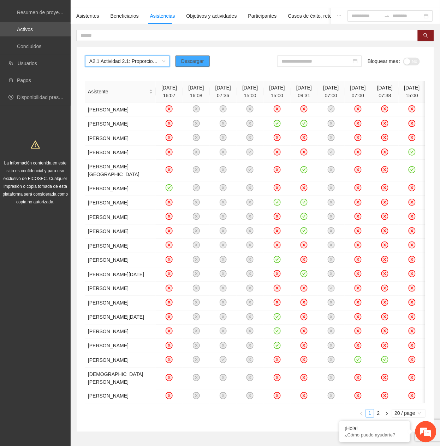
click at [201, 62] on span "Descargar" at bounding box center [192, 61] width 23 height 8
click at [218, 62] on div "A2.1 Actividad 2.1: Proporcionar terapias cognitivo-conductuales a adolescentes…" at bounding box center [255, 64] width 341 height 17
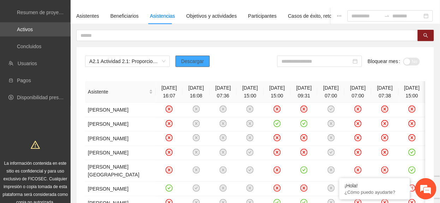
click at [209, 62] on div "A2.1 Actividad 2.1: Proporcionar terapias cognitivo-conductuales a adolescentes…" at bounding box center [255, 64] width 341 height 17
drag, startPoint x: 303, startPoint y: 61, endPoint x: 307, endPoint y: 68, distance: 8.4
click at [303, 62] on input at bounding box center [317, 61] width 70 height 8
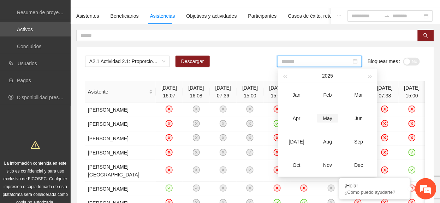
click at [326, 116] on div "May" at bounding box center [327, 118] width 21 height 8
type input "*******"
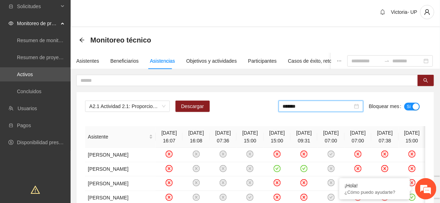
scroll to position [0, 0]
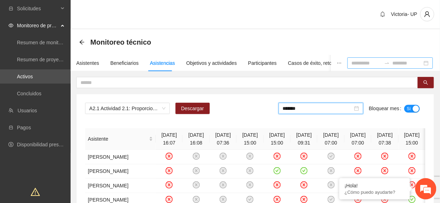
click at [352, 66] on input at bounding box center [367, 63] width 30 height 8
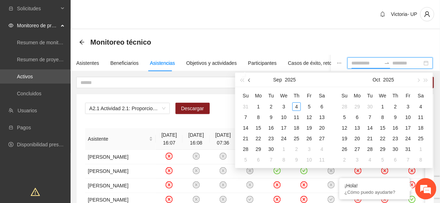
click at [252, 80] on button "button" at bounding box center [250, 79] width 8 height 14
type input "**********"
drag, startPoint x: 310, startPoint y: 104, endPoint x: 313, endPoint y: 110, distance: 6.8
click at [310, 105] on div "1" at bounding box center [309, 106] width 8 height 8
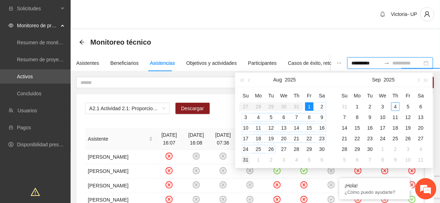
type input "**********"
click at [249, 161] on div "31" at bounding box center [246, 159] width 8 height 8
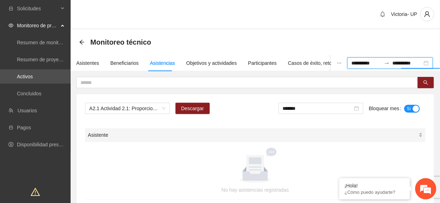
scroll to position [68, 0]
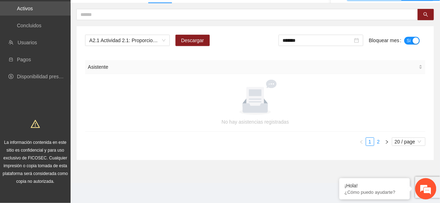
click at [377, 142] on link "2" at bounding box center [379, 142] width 8 height 8
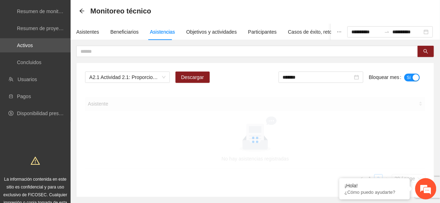
scroll to position [0, 0]
